Goal: Check status: Check status

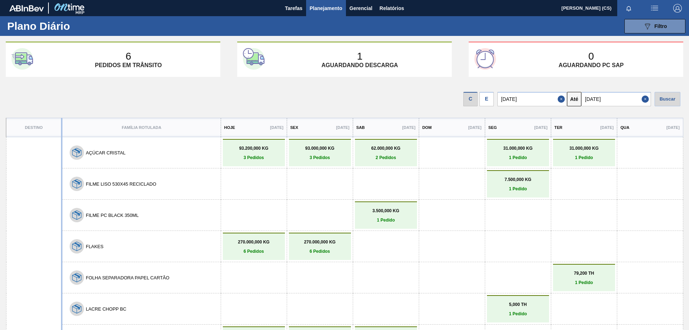
click at [491, 102] on div "E" at bounding box center [487, 99] width 14 height 14
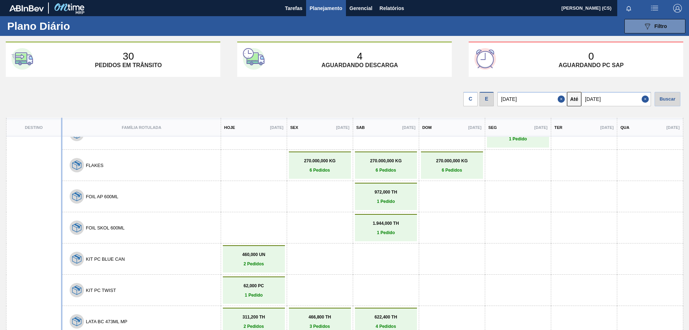
scroll to position [215, 0]
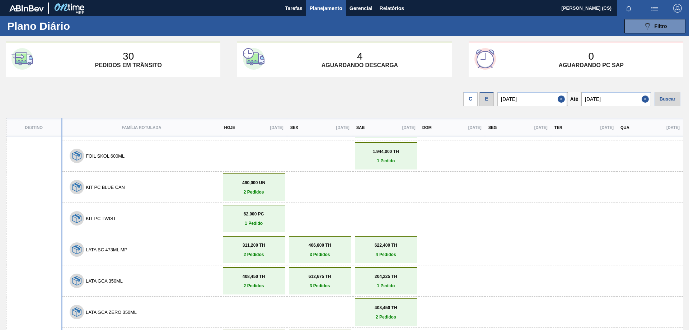
click at [522, 93] on input "[DATE]" at bounding box center [533, 99] width 70 height 14
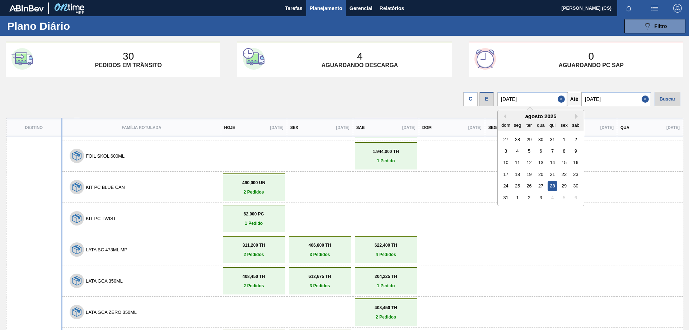
click at [509, 184] on div "24" at bounding box center [506, 186] width 10 height 10
type input "[DATE]"
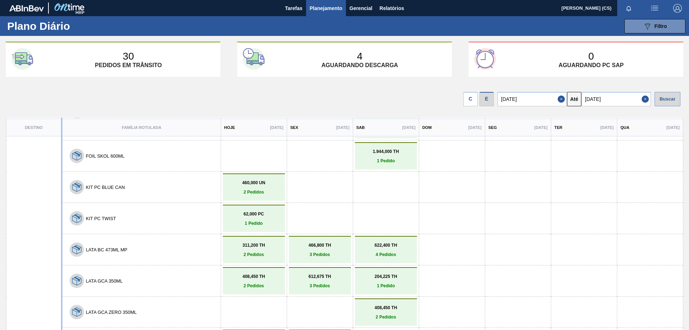
click at [658, 96] on div "Buscar" at bounding box center [668, 99] width 26 height 14
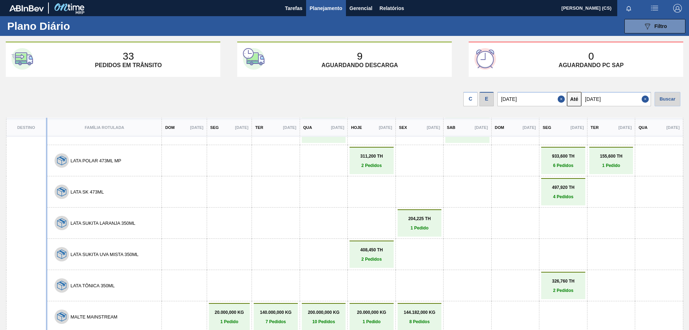
scroll to position [725, 0]
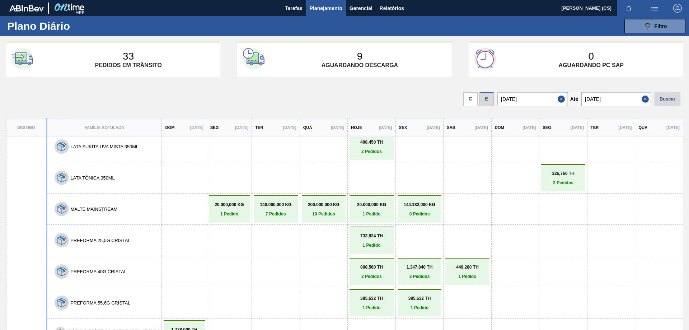
click at [374, 274] on link "898,560 TH 2 Pedidos" at bounding box center [372, 272] width 41 height 14
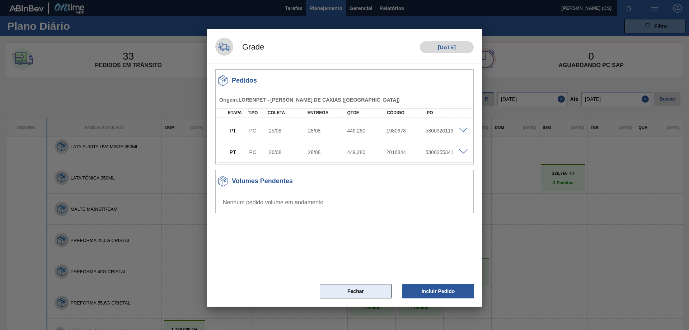
click at [357, 291] on button "Fechar" at bounding box center [356, 291] width 72 height 14
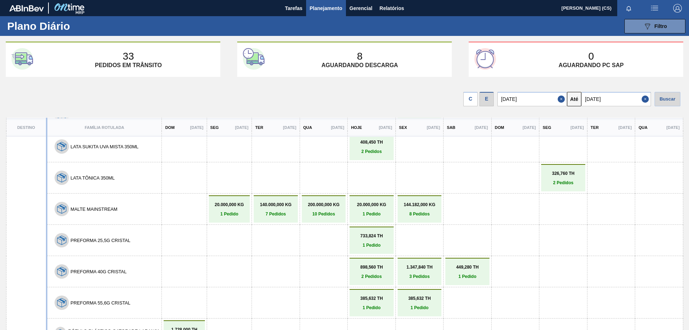
click at [425, 272] on link "1.347,840 TH 3 Pedidos" at bounding box center [420, 272] width 41 height 14
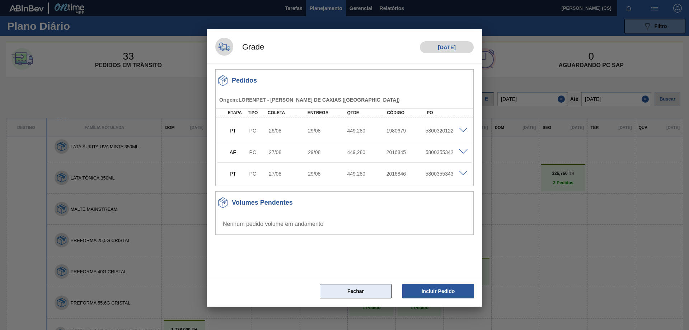
click at [357, 289] on button "Fechar" at bounding box center [356, 291] width 72 height 14
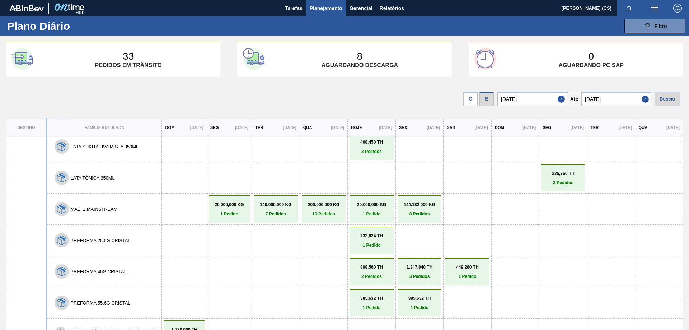
click at [466, 272] on link "449,280 TH 1 Pedido" at bounding box center [467, 272] width 41 height 14
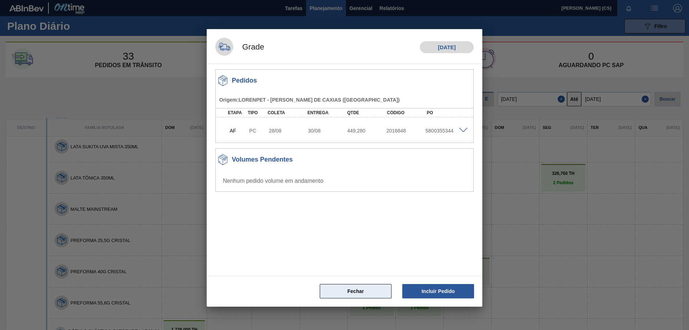
click at [354, 293] on button "Fechar" at bounding box center [356, 291] width 72 height 14
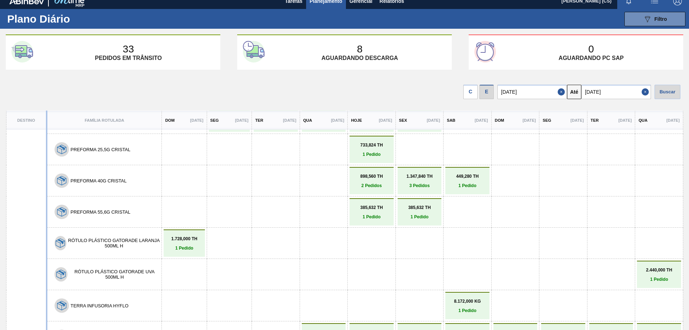
scroll to position [772, 0]
